Goal: Task Accomplishment & Management: Use online tool/utility

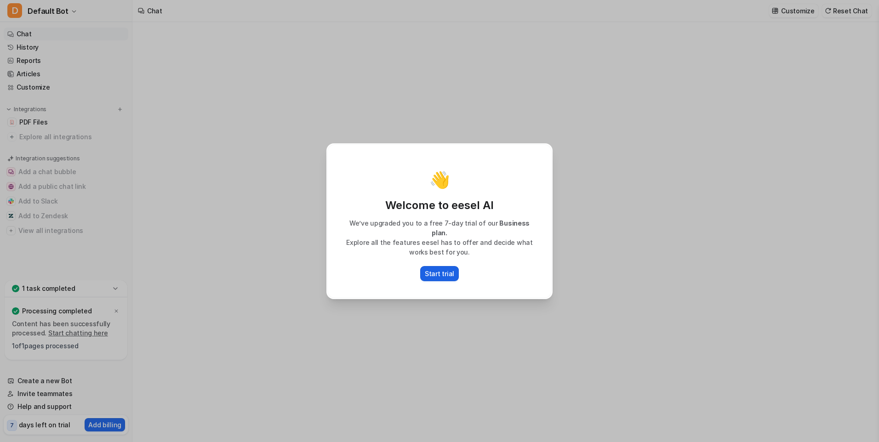
type textarea "**********"
click at [447, 272] on p "Start trial" at bounding box center [439, 274] width 29 height 10
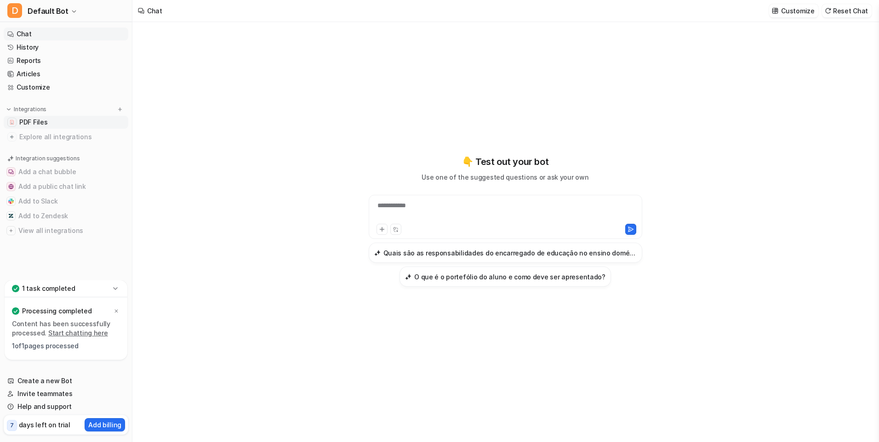
click at [37, 123] on span "PDF Files" at bounding box center [33, 122] width 28 height 9
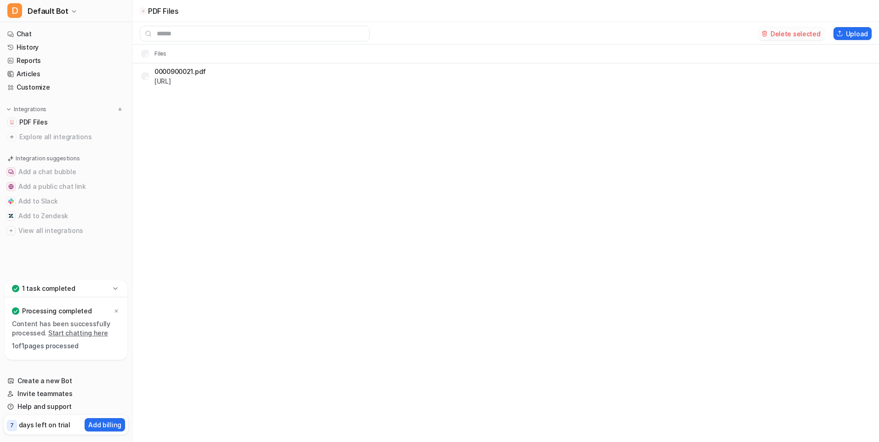
click at [809, 36] on button "Delete selected" at bounding box center [791, 33] width 66 height 13
click at [857, 32] on button "Upload" at bounding box center [852, 33] width 38 height 13
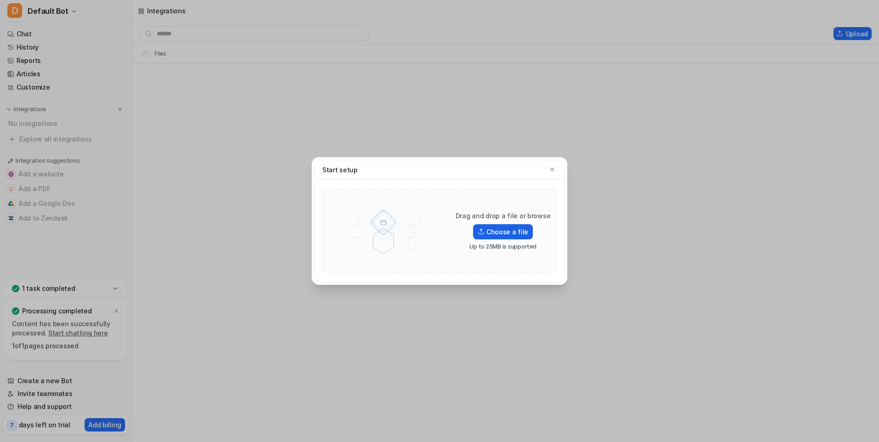
click at [513, 232] on label "Choose a file" at bounding box center [503, 231] width 60 height 15
click at [0, 0] on input "Choose a file" at bounding box center [0, 0] width 0 height 0
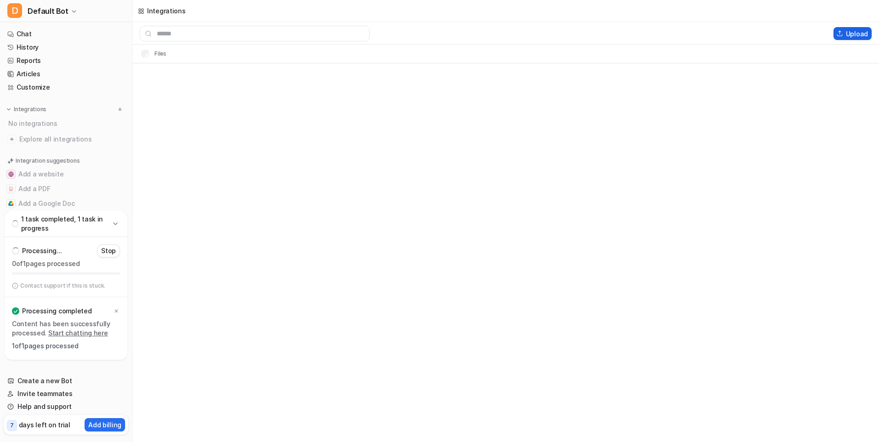
click at [847, 35] on button "Upload" at bounding box center [852, 33] width 38 height 13
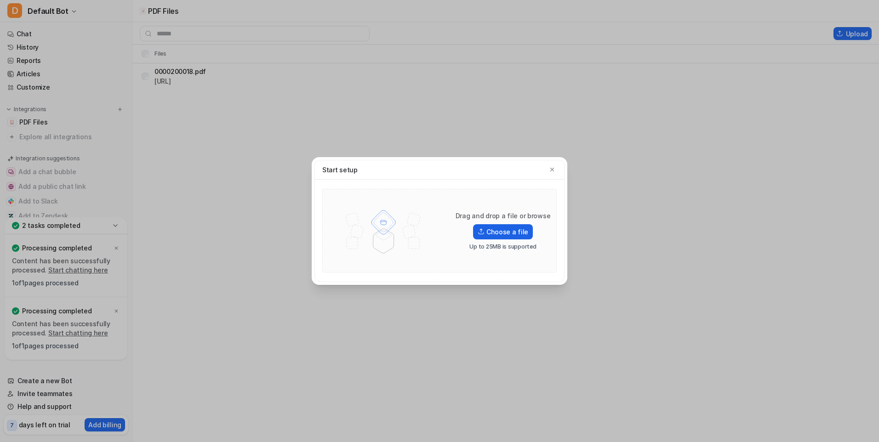
click at [509, 235] on label "Choose a file" at bounding box center [503, 231] width 60 height 15
click at [0, 0] on input "Choose a file" at bounding box center [0, 0] width 0 height 0
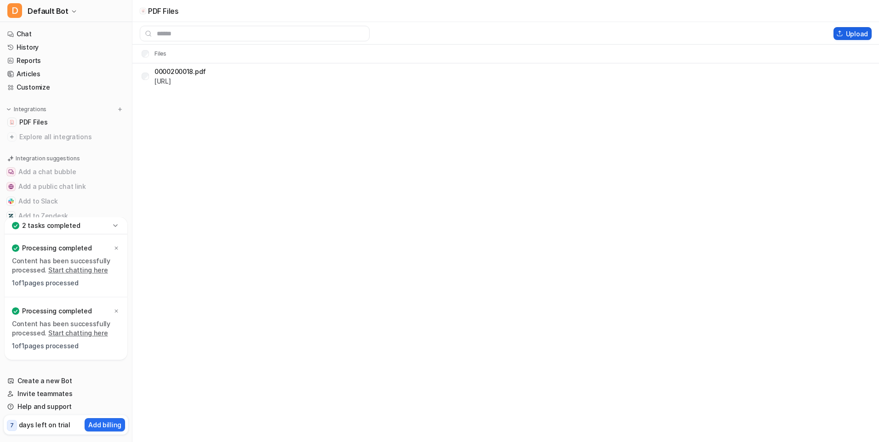
click at [862, 31] on button "Upload" at bounding box center [852, 33] width 38 height 13
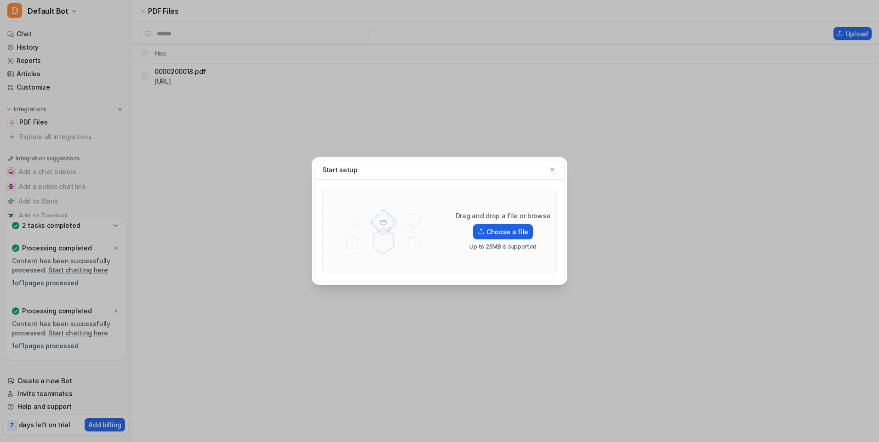
click at [518, 235] on label "Choose a file" at bounding box center [503, 231] width 60 height 15
click at [0, 0] on input "Choose a file" at bounding box center [0, 0] width 0 height 0
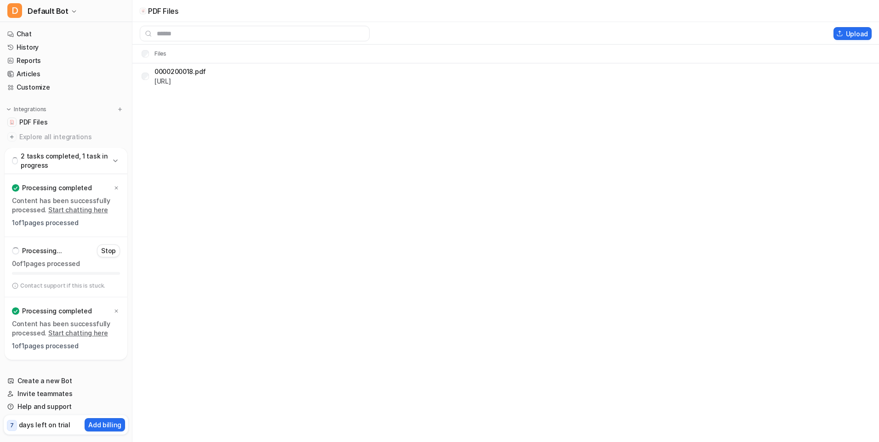
click at [861, 36] on button "Upload" at bounding box center [852, 33] width 38 height 13
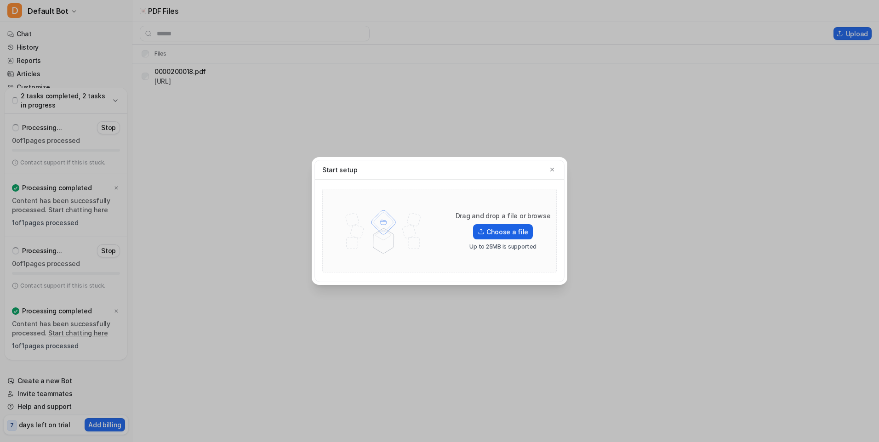
click at [509, 235] on label "Choose a file" at bounding box center [503, 231] width 60 height 15
click at [0, 0] on input "Choose a file" at bounding box center [0, 0] width 0 height 0
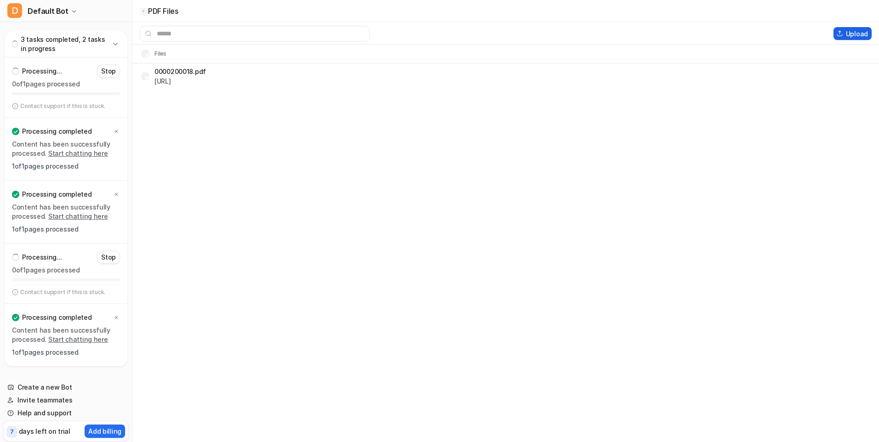
click at [856, 35] on button "Upload" at bounding box center [852, 33] width 38 height 13
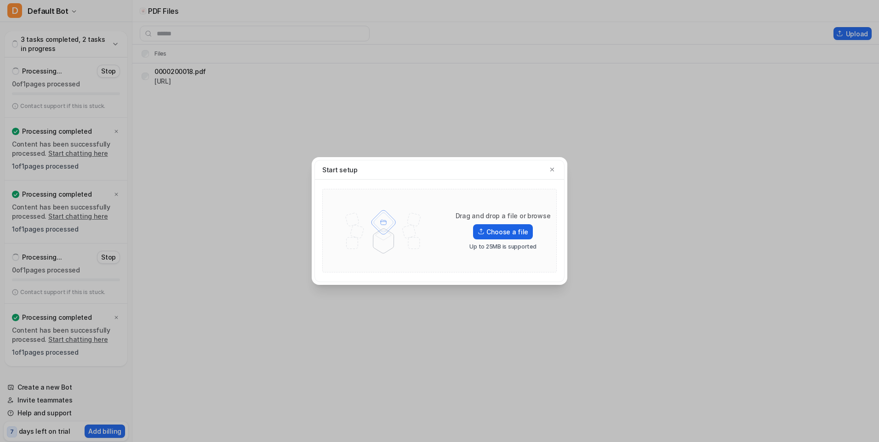
click at [505, 234] on label "Choose a file" at bounding box center [503, 231] width 60 height 15
click at [0, 0] on input "Choose a file" at bounding box center [0, 0] width 0 height 0
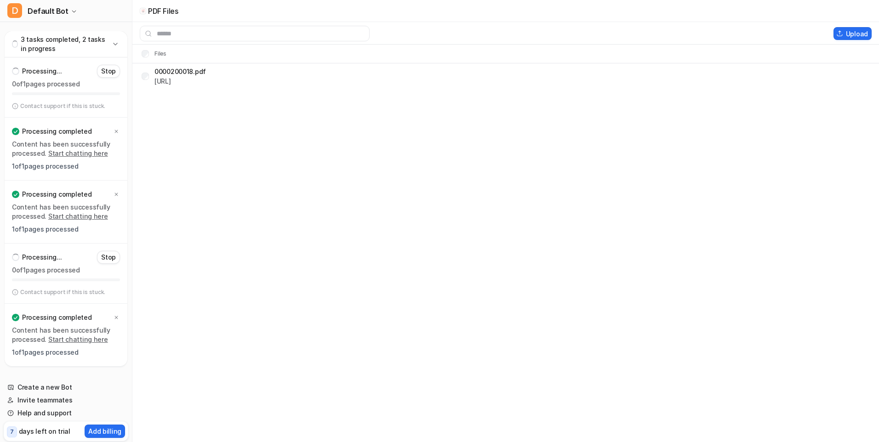
click at [853, 32] on button "Upload" at bounding box center [852, 33] width 38 height 13
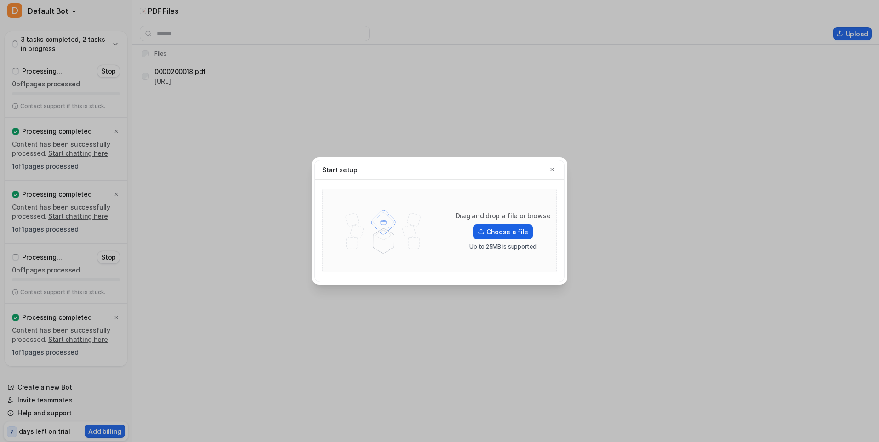
click at [489, 232] on label "Choose a file" at bounding box center [503, 231] width 60 height 15
click at [0, 0] on input "Choose a file" at bounding box center [0, 0] width 0 height 0
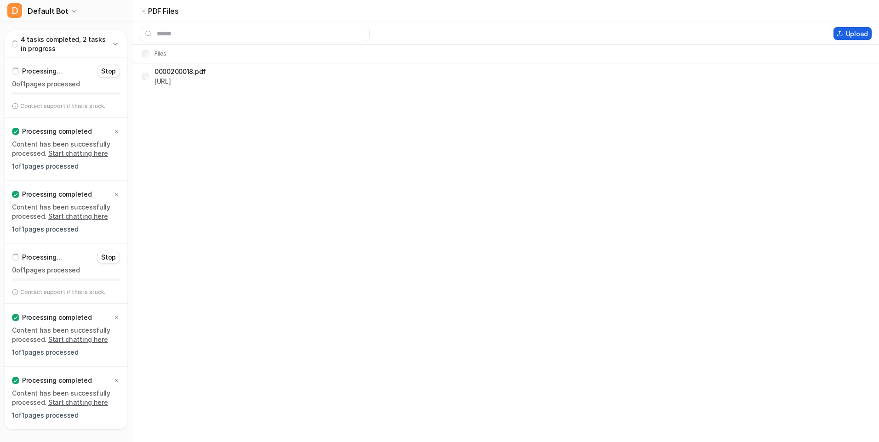
click at [860, 34] on button "Upload" at bounding box center [852, 33] width 38 height 13
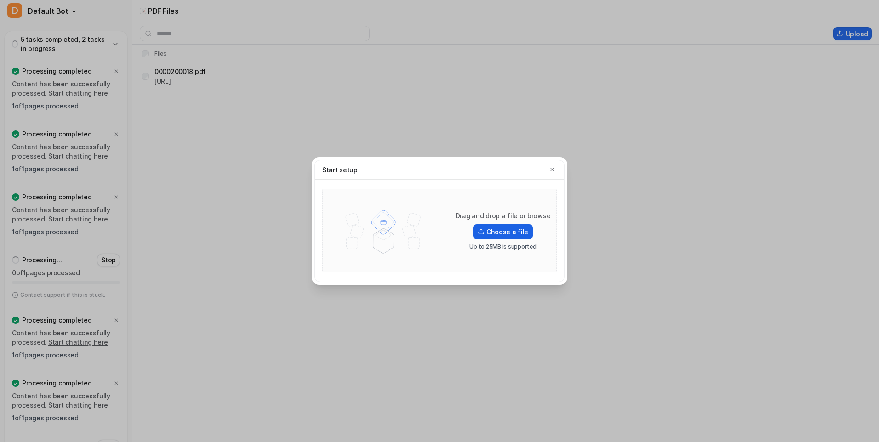
click at [504, 234] on label "Choose a file" at bounding box center [503, 231] width 60 height 15
click at [0, 0] on input "Choose a file" at bounding box center [0, 0] width 0 height 0
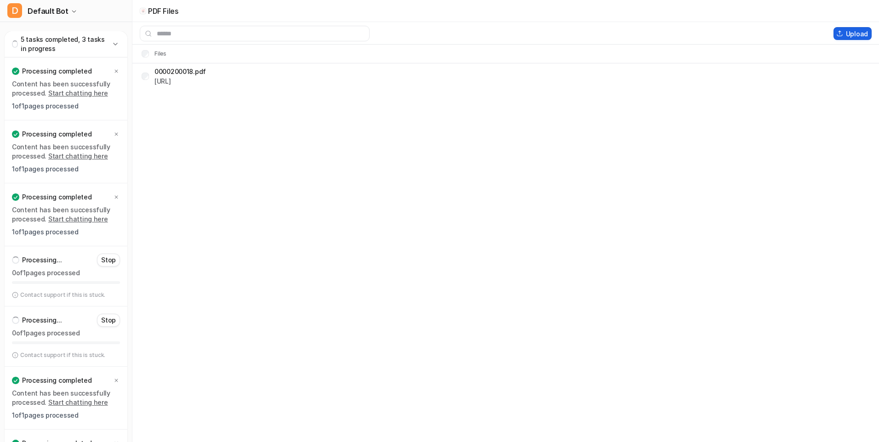
click at [857, 32] on button "Upload" at bounding box center [852, 33] width 38 height 13
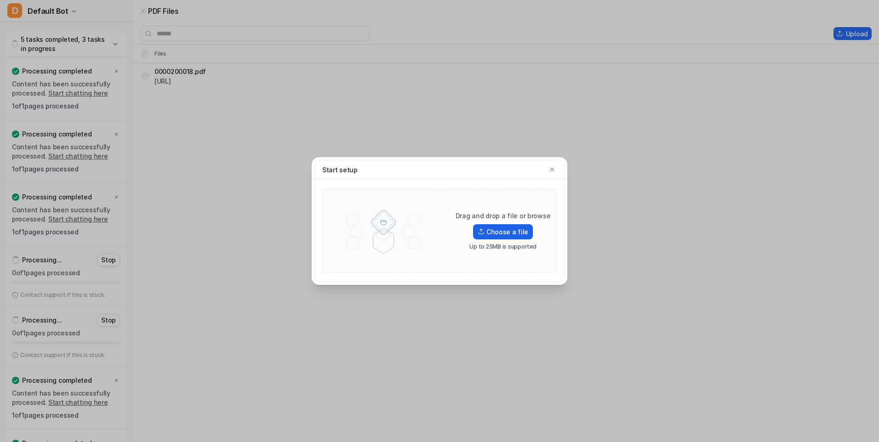
click at [484, 228] on label "Choose a file" at bounding box center [503, 231] width 60 height 15
click at [0, 0] on input "Choose a file" at bounding box center [0, 0] width 0 height 0
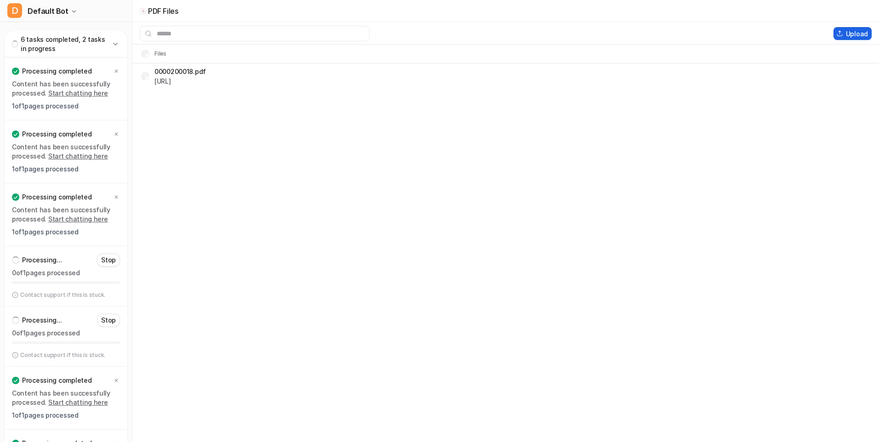
click at [853, 32] on button "Upload" at bounding box center [852, 33] width 38 height 13
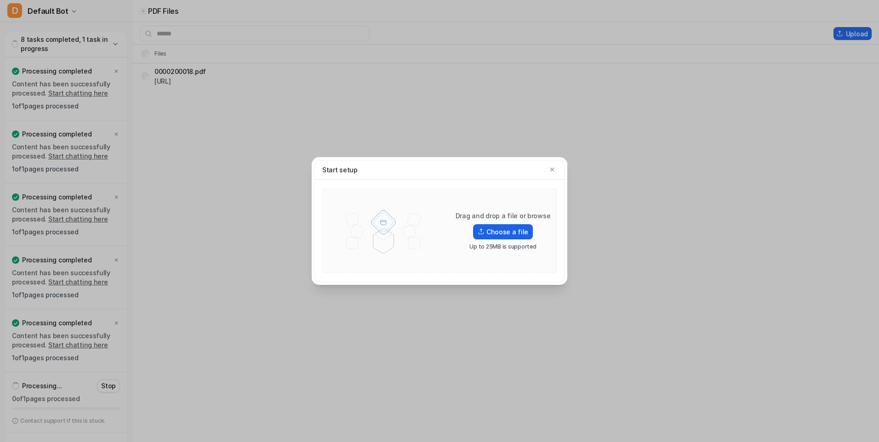
click at [501, 237] on label "Choose a file" at bounding box center [503, 231] width 60 height 15
click at [0, 0] on input "Choose a file" at bounding box center [0, 0] width 0 height 0
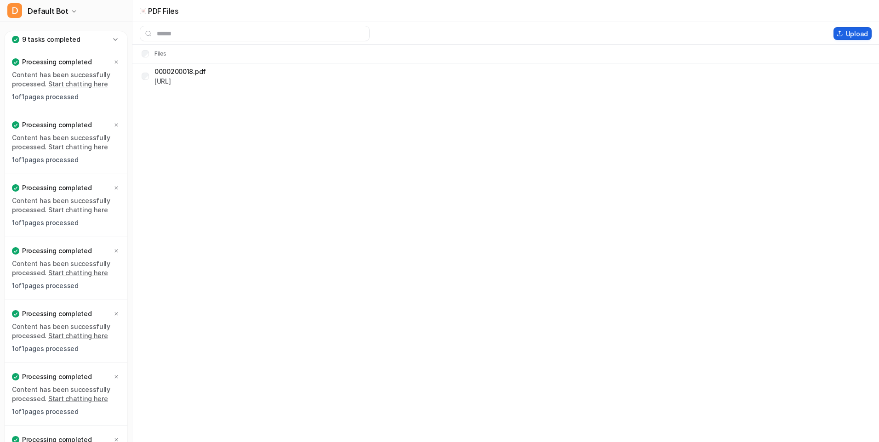
click at [856, 31] on button "Upload" at bounding box center [852, 33] width 38 height 13
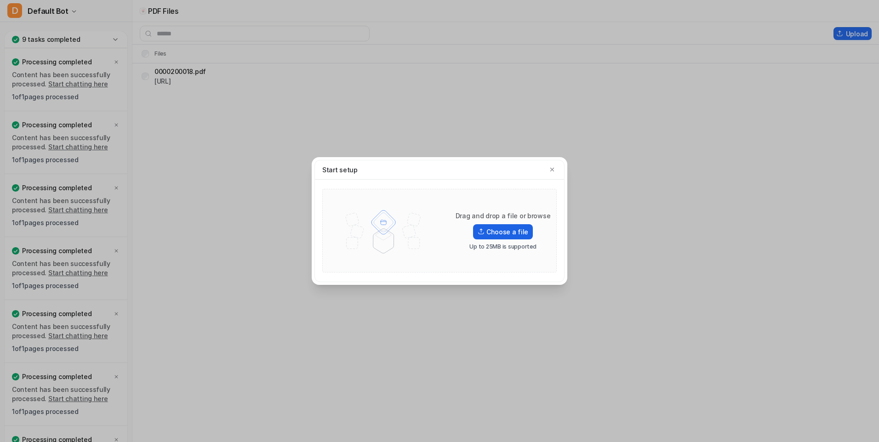
click at [515, 232] on label "Choose a file" at bounding box center [503, 231] width 60 height 15
click at [0, 0] on input "Choose a file" at bounding box center [0, 0] width 0 height 0
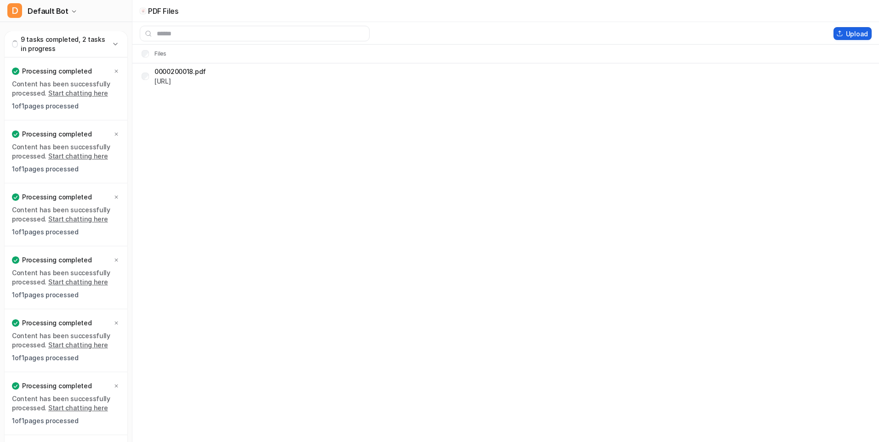
click at [854, 34] on button "Upload" at bounding box center [852, 33] width 38 height 13
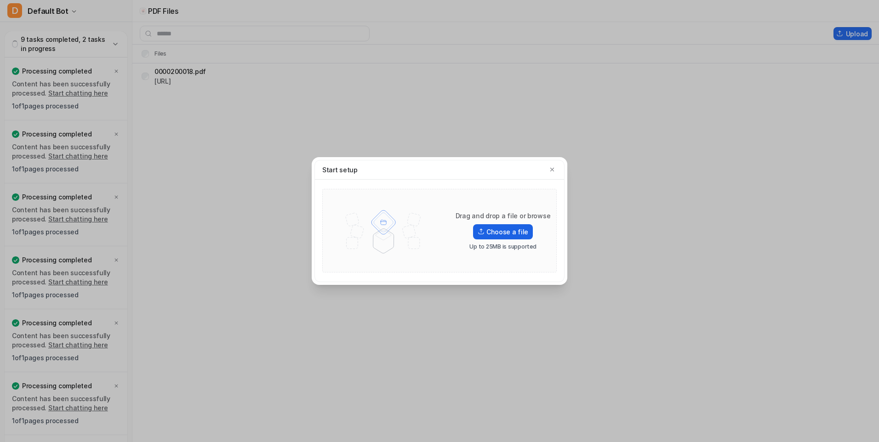
click at [506, 230] on label "Choose a file" at bounding box center [503, 231] width 60 height 15
click at [0, 0] on input "Choose a file" at bounding box center [0, 0] width 0 height 0
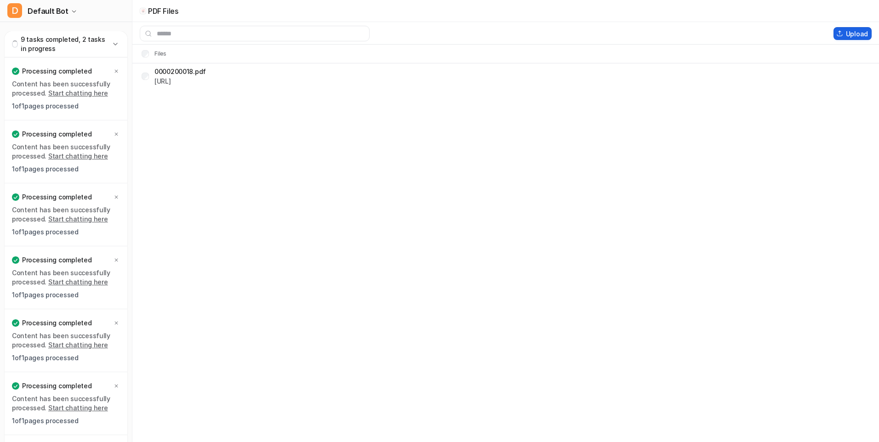
click at [857, 34] on button "Upload" at bounding box center [852, 33] width 38 height 13
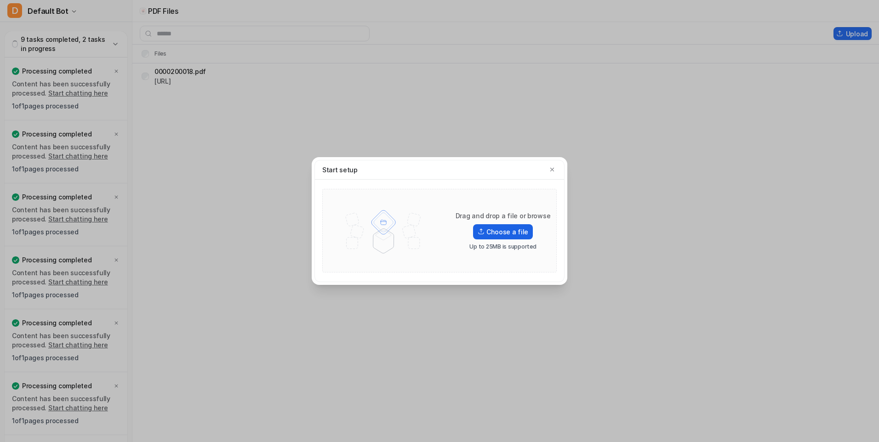
click at [491, 233] on label "Choose a file" at bounding box center [503, 231] width 60 height 15
click at [0, 0] on input "Choose a file" at bounding box center [0, 0] width 0 height 0
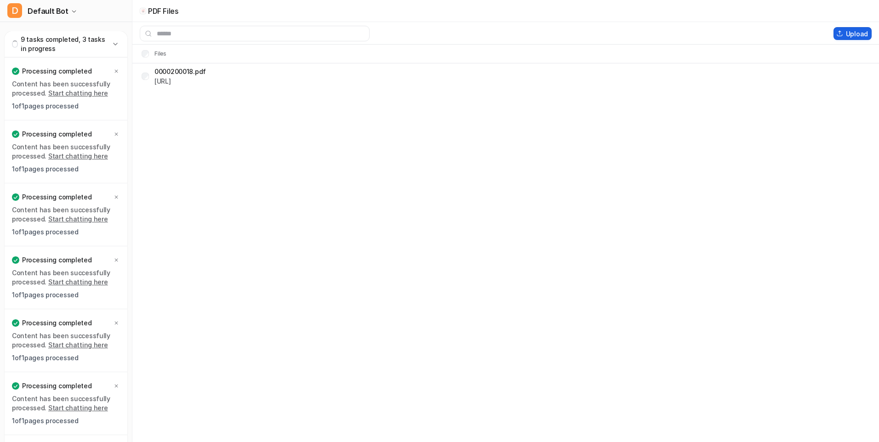
click at [851, 34] on button "Upload" at bounding box center [852, 33] width 38 height 13
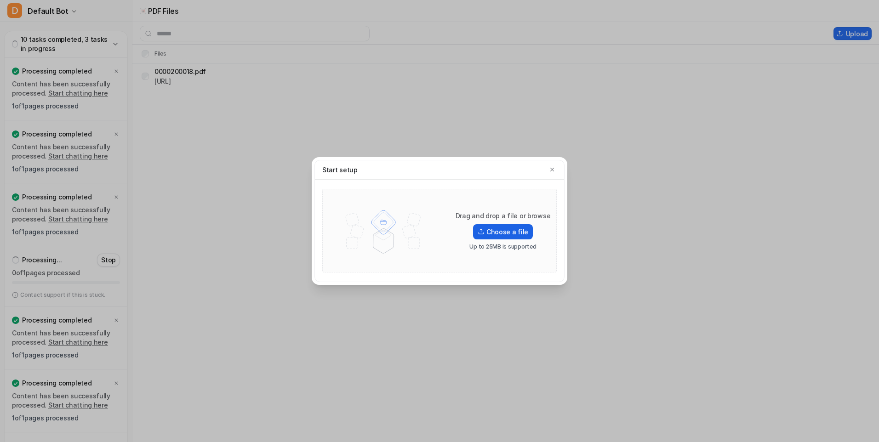
click at [502, 234] on label "Choose a file" at bounding box center [503, 231] width 60 height 15
click at [0, 0] on input "Choose a file" at bounding box center [0, 0] width 0 height 0
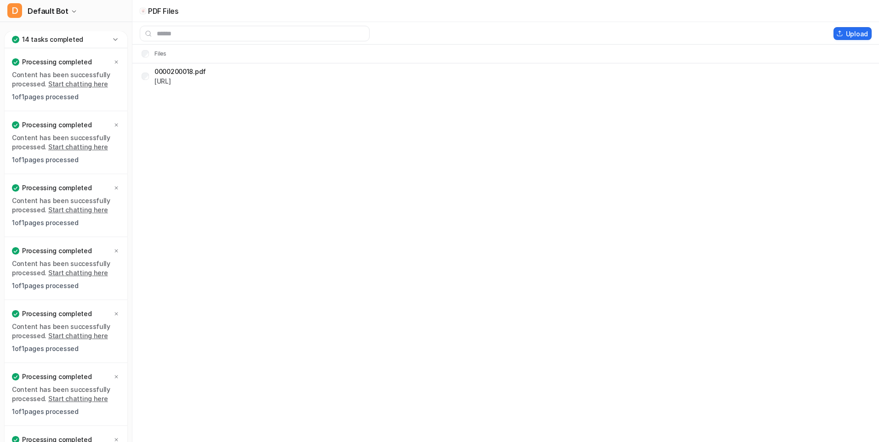
click at [115, 39] on icon at bounding box center [115, 39] width 9 height 9
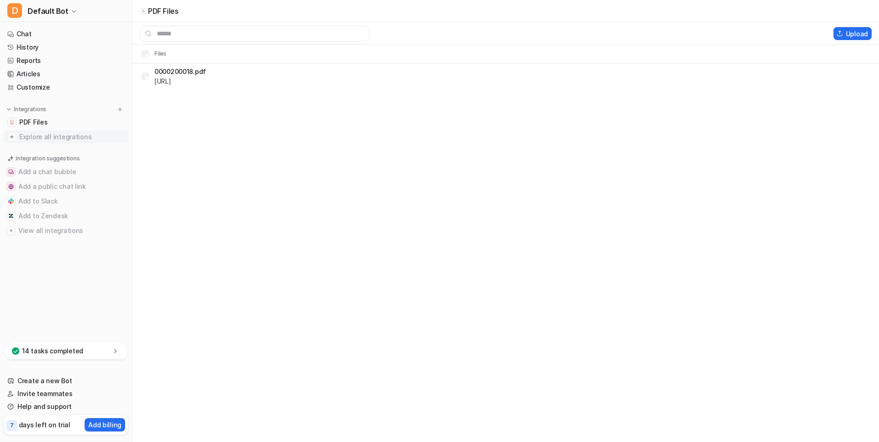
click at [12, 139] on img at bounding box center [11, 136] width 9 height 9
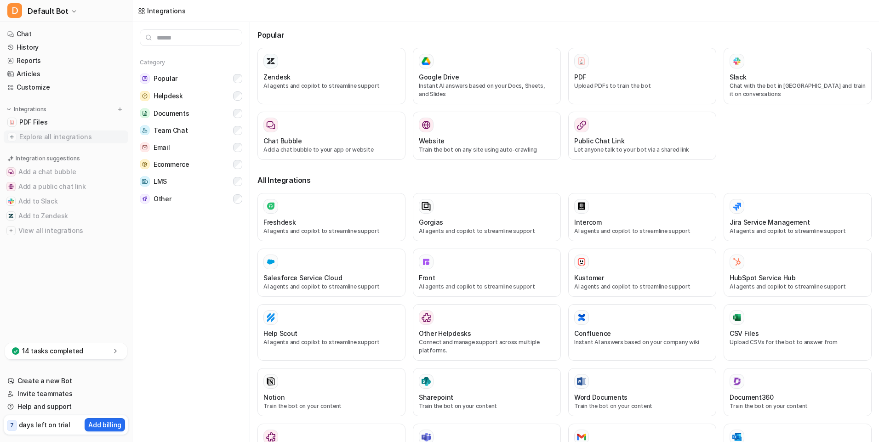
click at [12, 137] on img at bounding box center [11, 136] width 9 height 9
click at [36, 121] on span "PDF Files" at bounding box center [33, 122] width 28 height 9
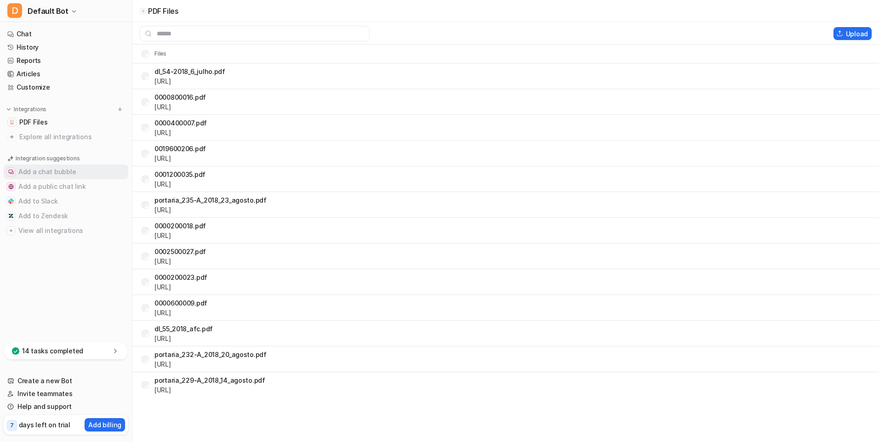
click at [90, 170] on button "Add a chat bubble" at bounding box center [66, 172] width 125 height 15
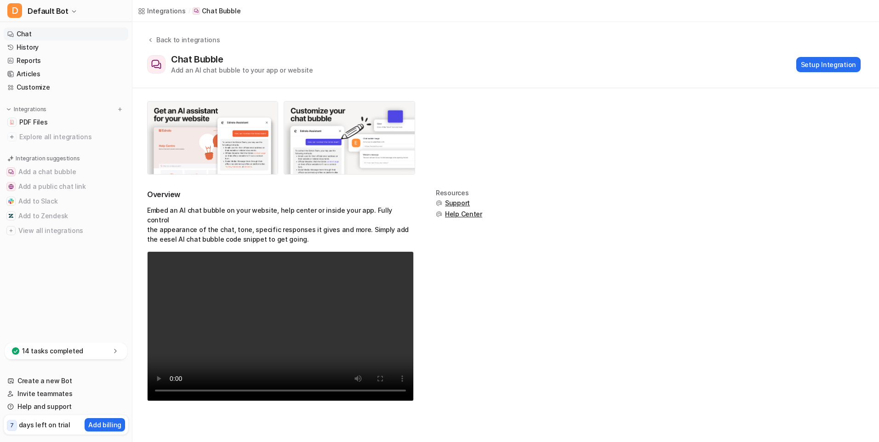
click at [28, 34] on link "Chat" at bounding box center [66, 34] width 125 height 13
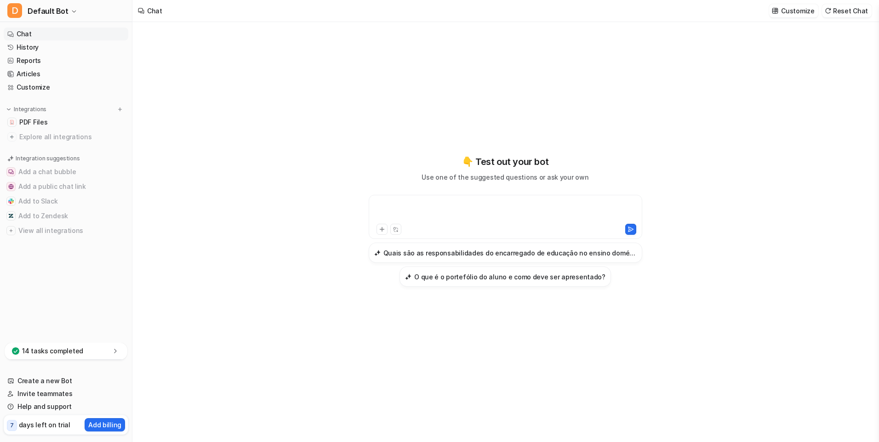
click at [457, 214] on div at bounding box center [505, 211] width 269 height 21
click at [632, 227] on icon at bounding box center [630, 229] width 6 height 6
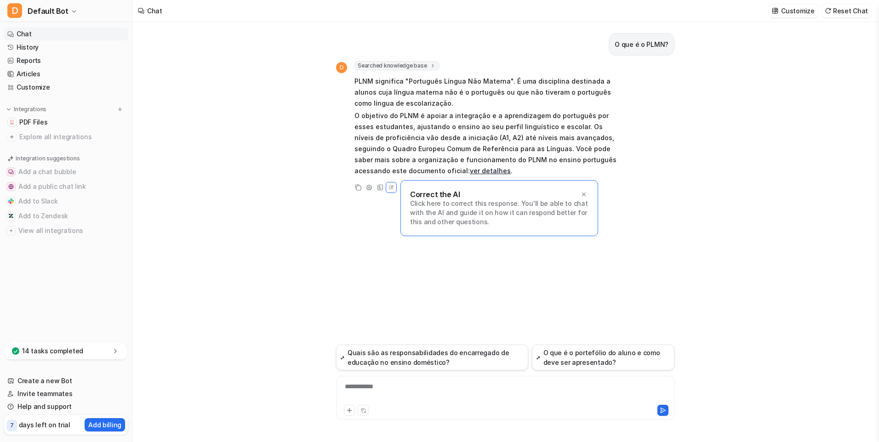
click at [444, 389] on div "**********" at bounding box center [505, 392] width 334 height 21
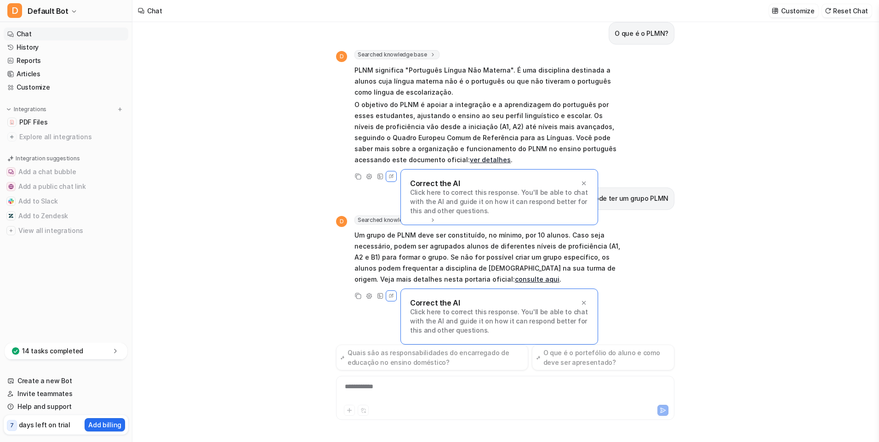
scroll to position [11, 0]
click at [444, 388] on div "**********" at bounding box center [505, 392] width 334 height 21
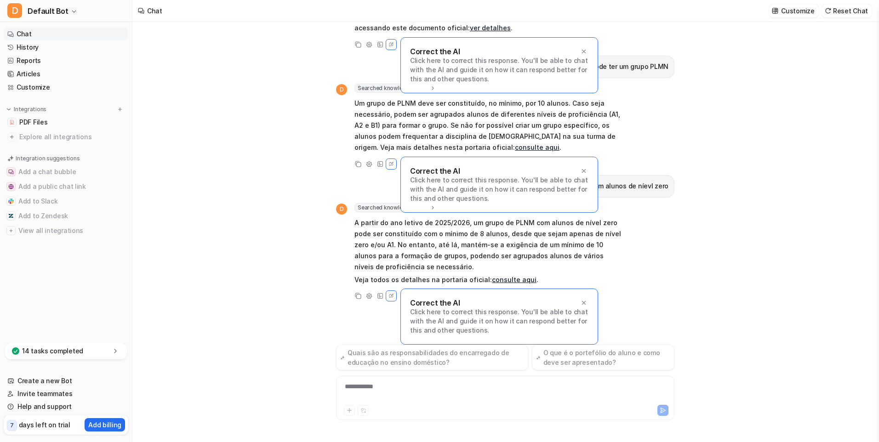
scroll to position [143, 0]
